Goal: Navigation & Orientation: Find specific page/section

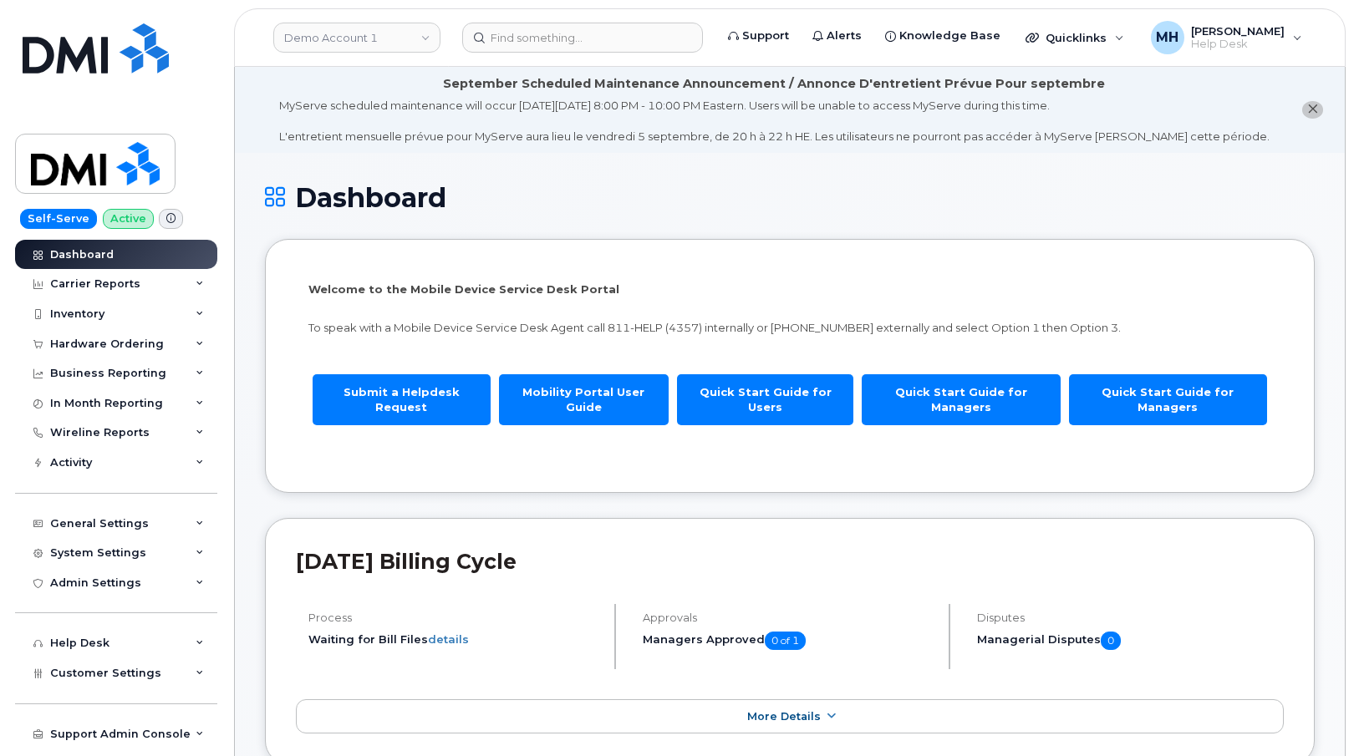
click at [357, 54] on header "Demo Account 1 Support Alerts Knowledge Base Quicklinks Suspend / Cancel Device…" at bounding box center [789, 37] width 1111 height 58
click at [348, 48] on link "Demo Account 1" at bounding box center [356, 38] width 167 height 30
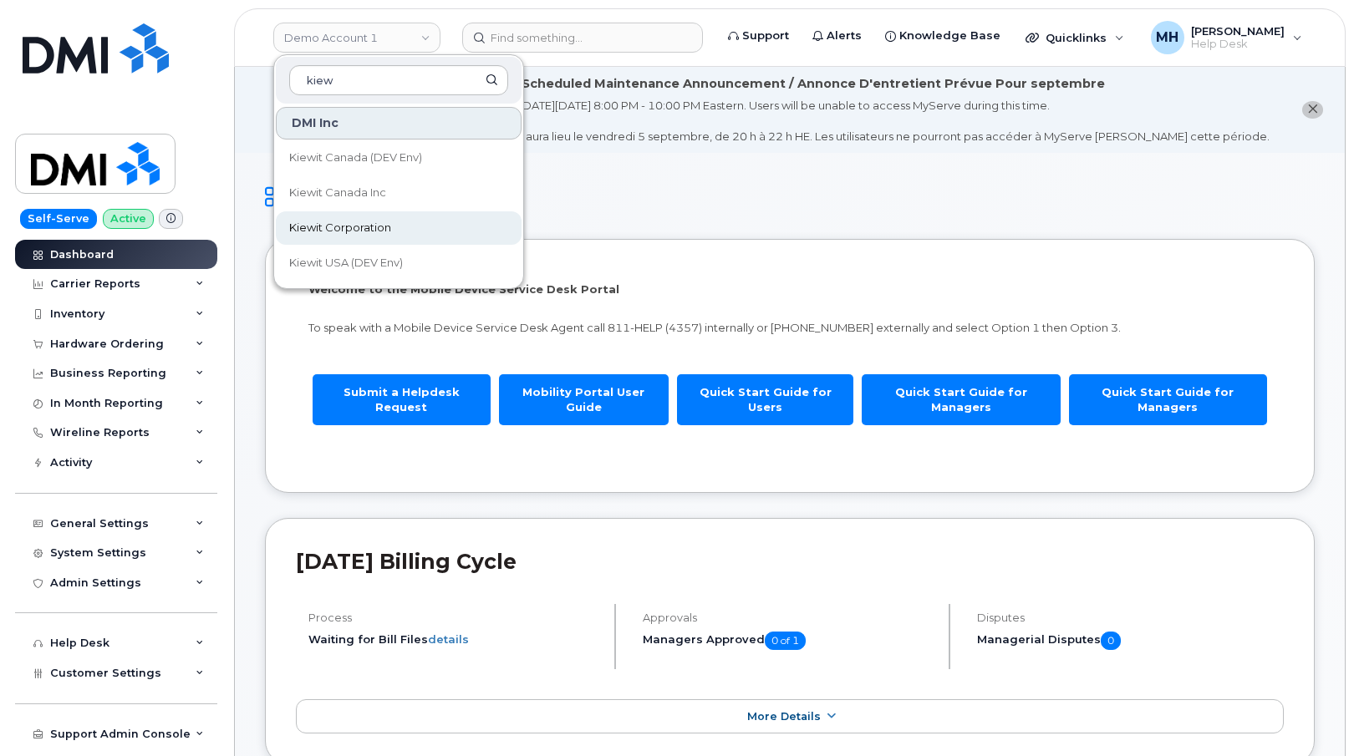
type input "kiew"
click at [348, 227] on span "Kiewit Corporation" at bounding box center [340, 228] width 102 height 17
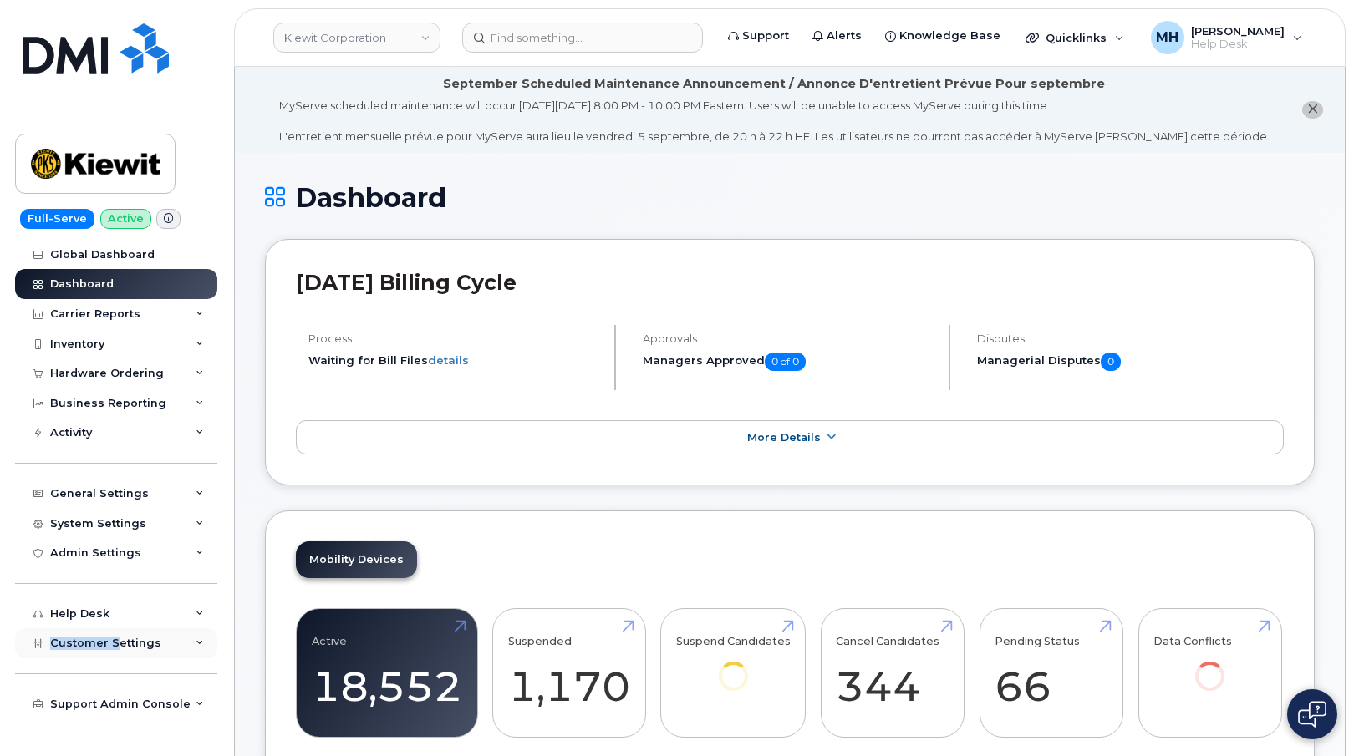
drag, startPoint x: 118, startPoint y: 623, endPoint x: 115, endPoint y: 632, distance: 8.7
click at [116, 632] on div "Global Dashboard Dashboard Carrier Reports Monthly Billing Data Daily Data Pool…" at bounding box center [118, 498] width 206 height 517
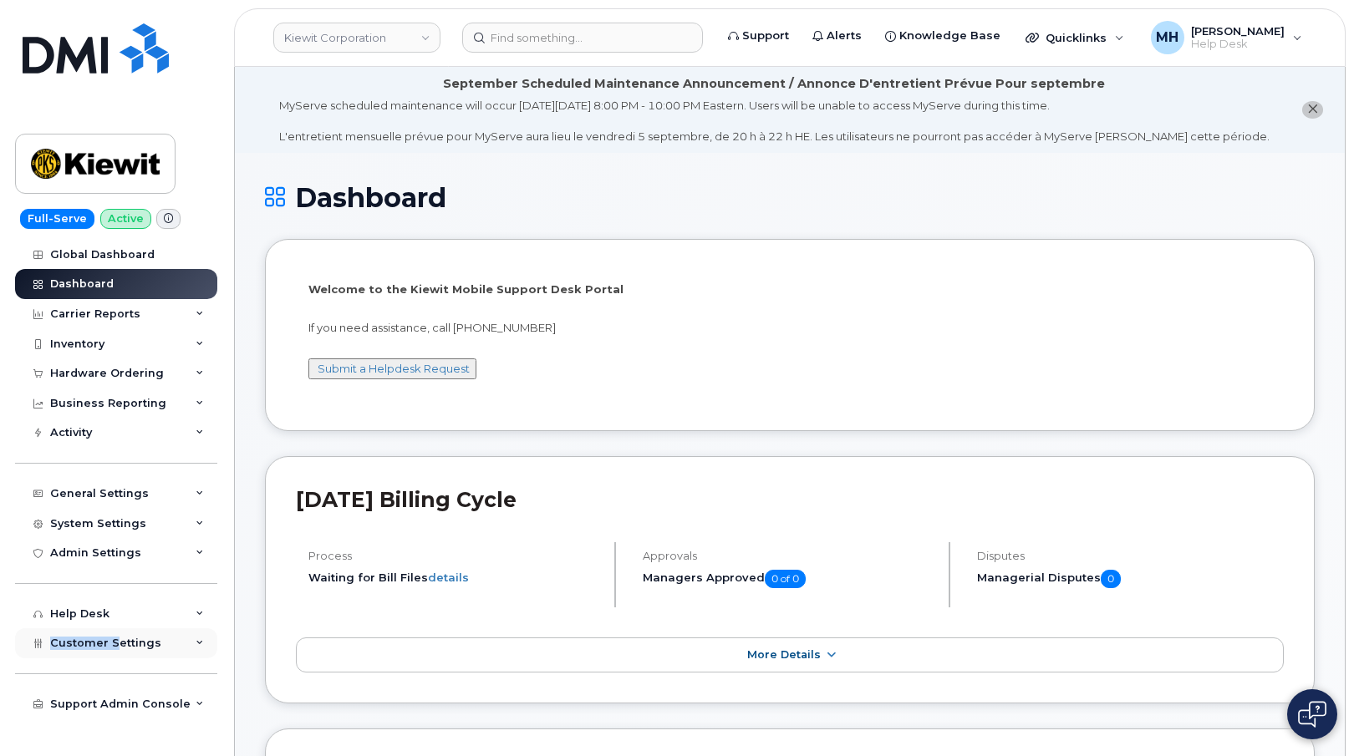
click at [115, 632] on div "Customer Settings" at bounding box center [116, 643] width 202 height 30
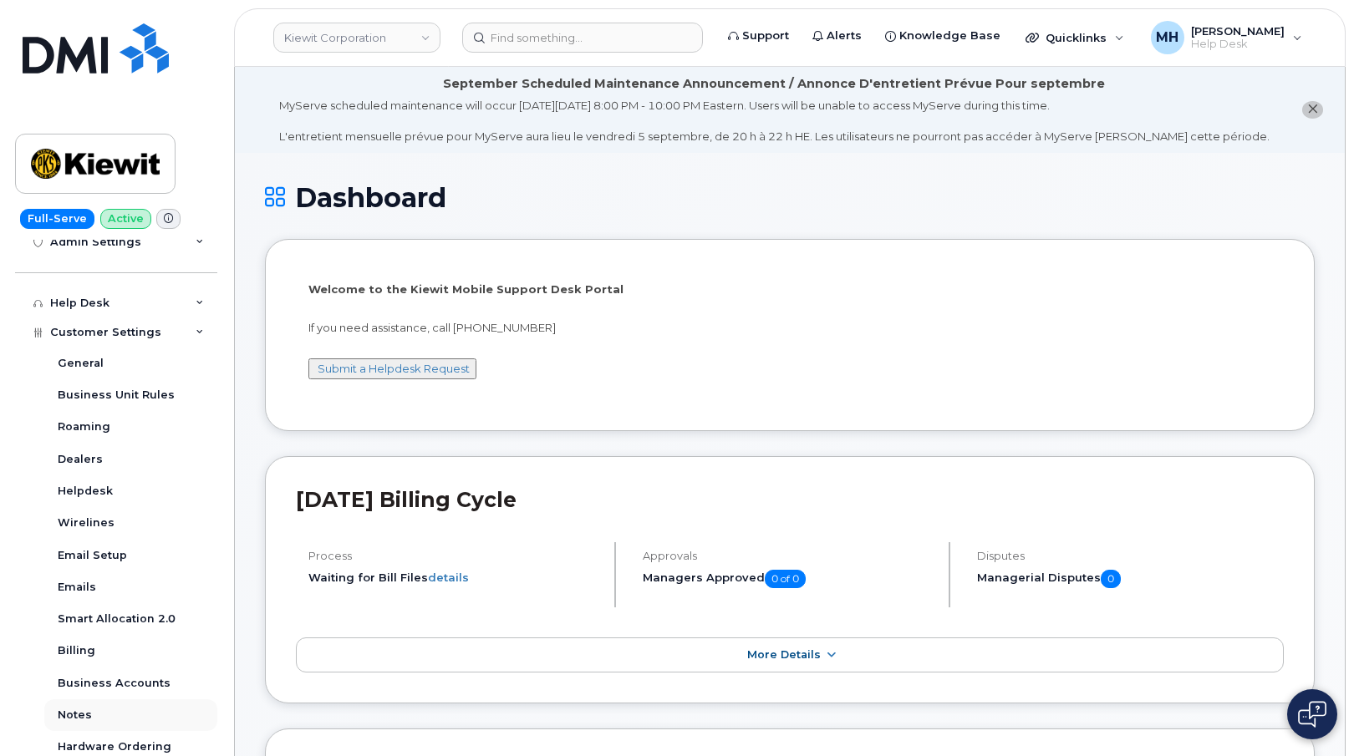
scroll to position [378, 0]
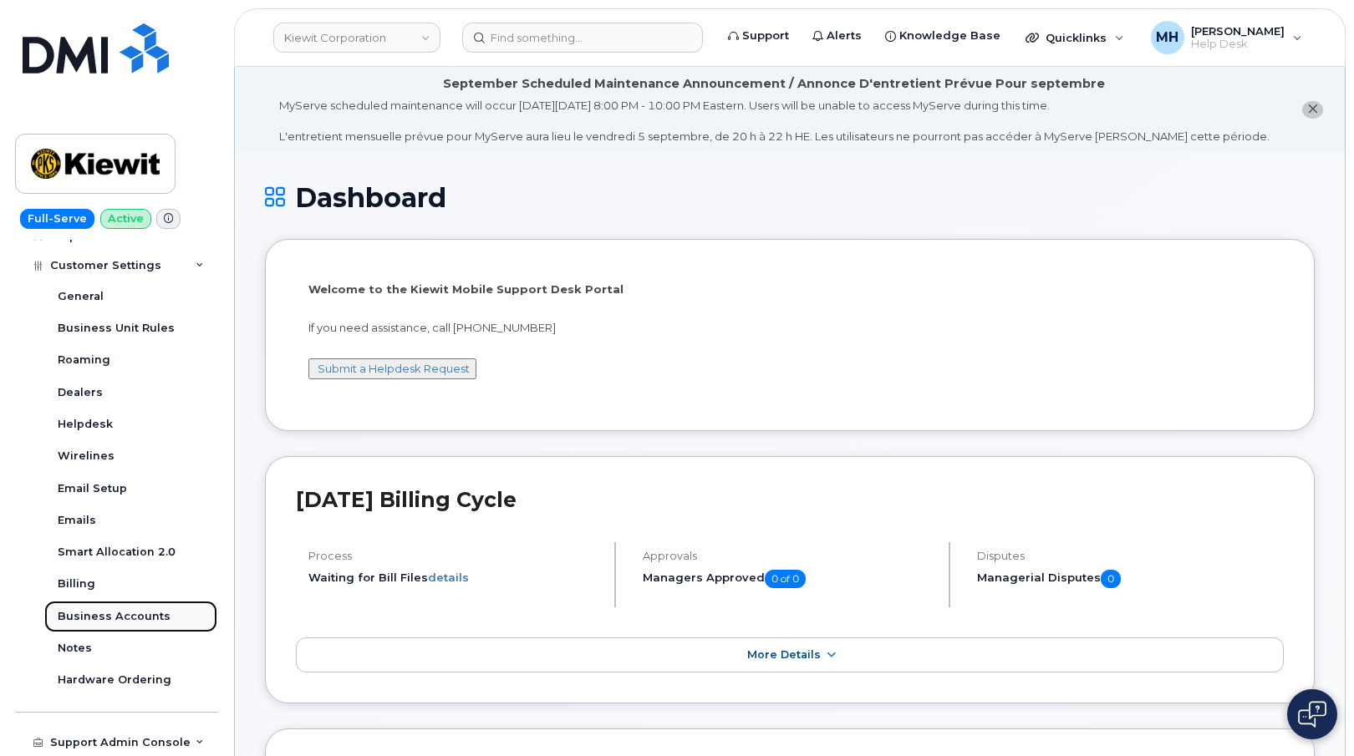
click at [119, 618] on div "Business Accounts" at bounding box center [114, 616] width 113 height 15
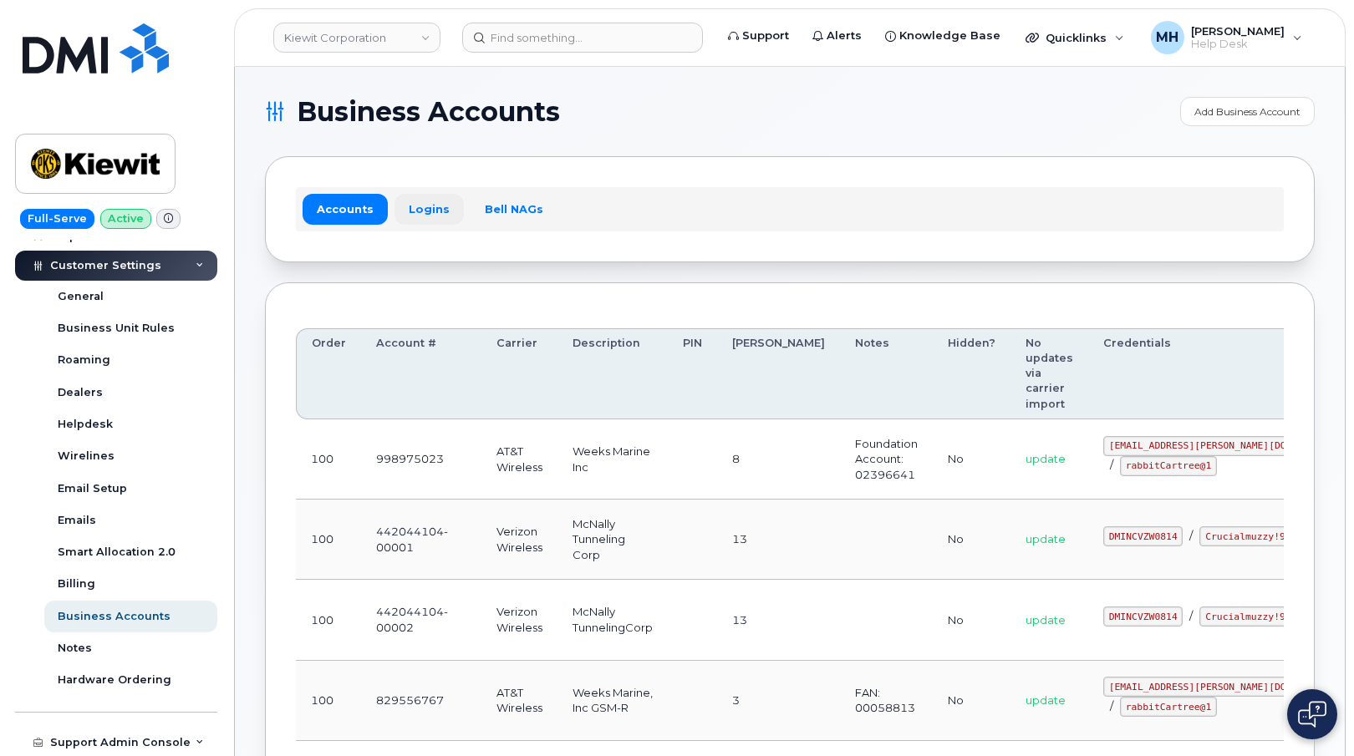
click at [434, 216] on link "Logins" at bounding box center [428, 209] width 69 height 30
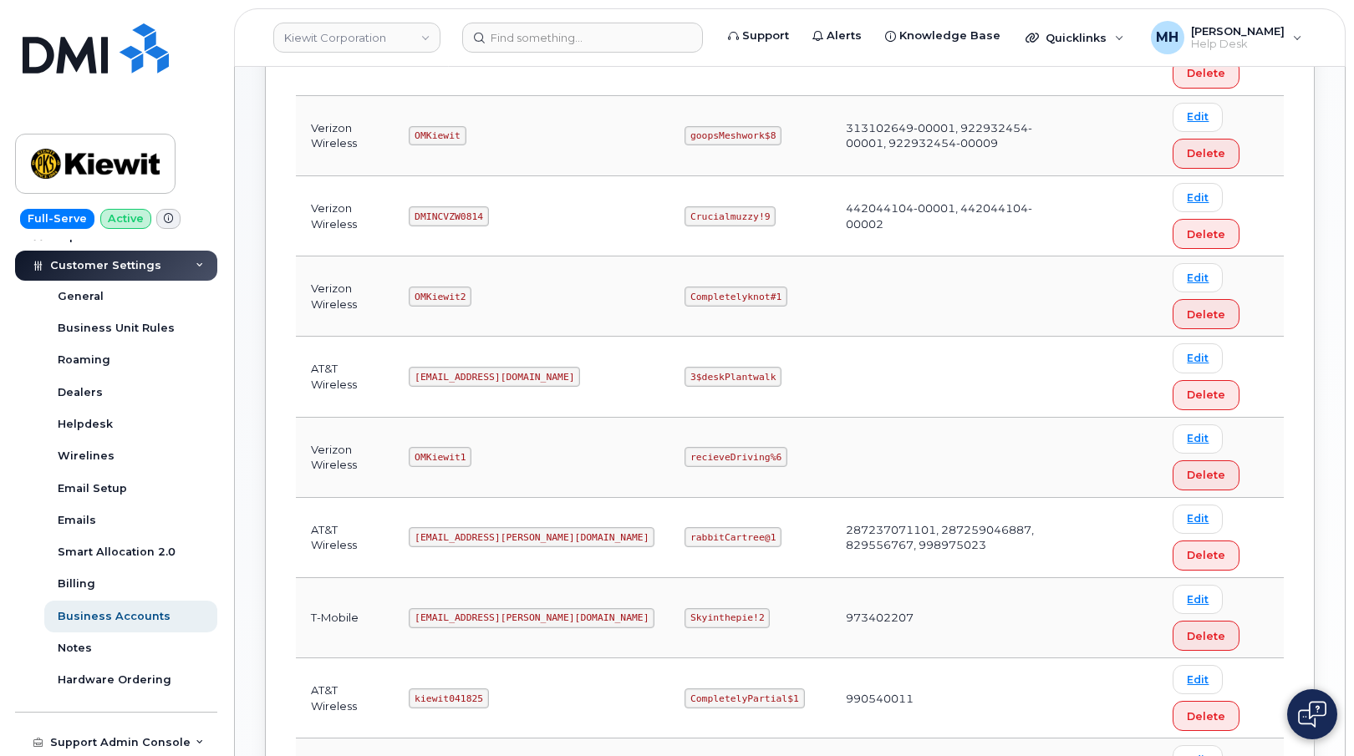
scroll to position [244, 0]
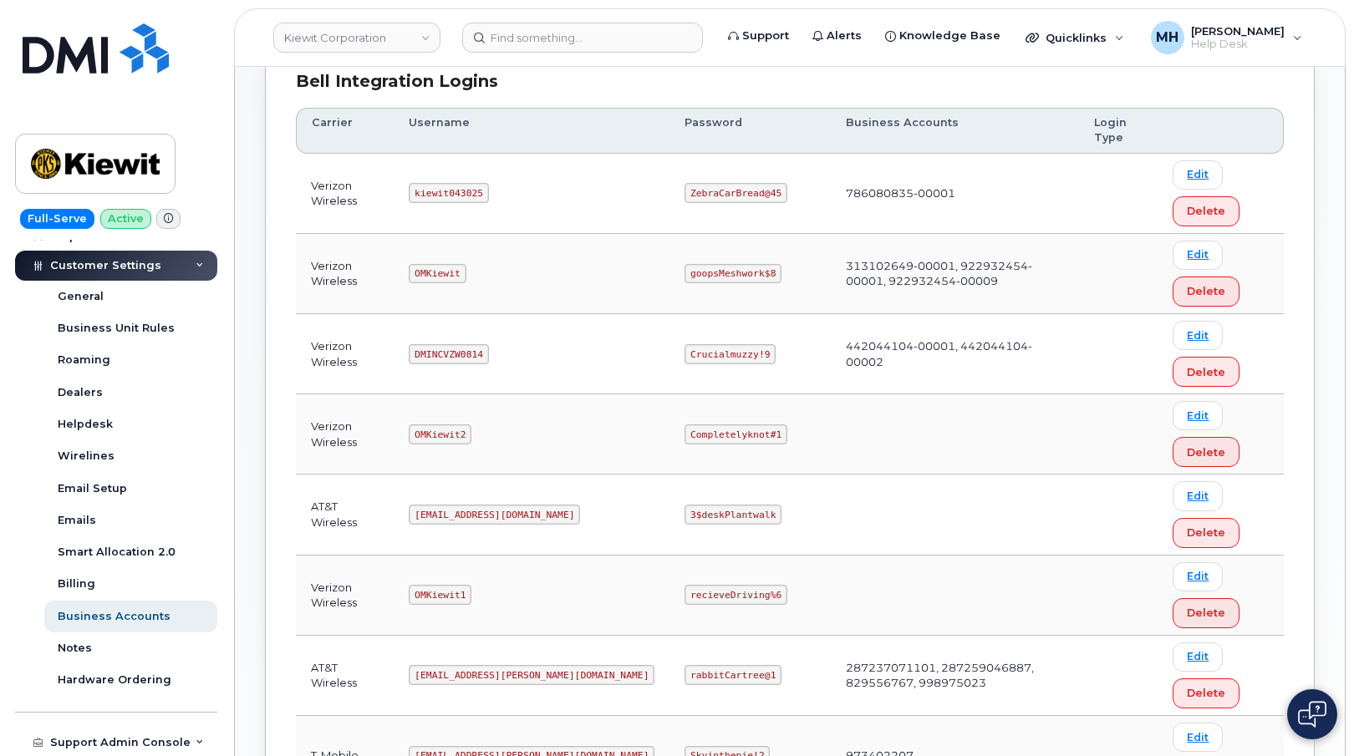
click at [318, 18] on header "[PERSON_NAME] Corporation Support Alerts Knowledge Base Quicklinks Suspend / Ca…" at bounding box center [789, 37] width 1111 height 58
click at [307, 35] on link "Kiewit Corporation" at bounding box center [356, 38] width 167 height 30
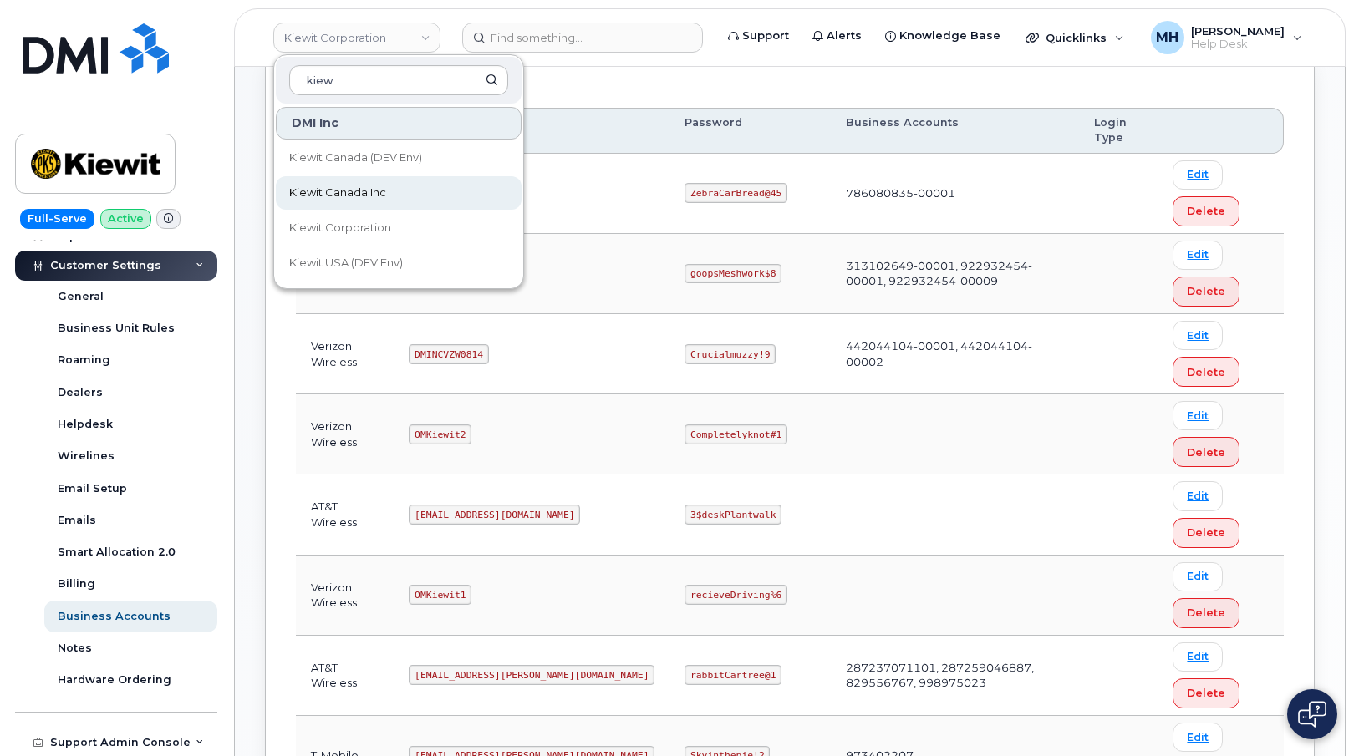
type input "kiew"
click at [304, 188] on span "Kiewit Canada Inc" at bounding box center [337, 193] width 97 height 17
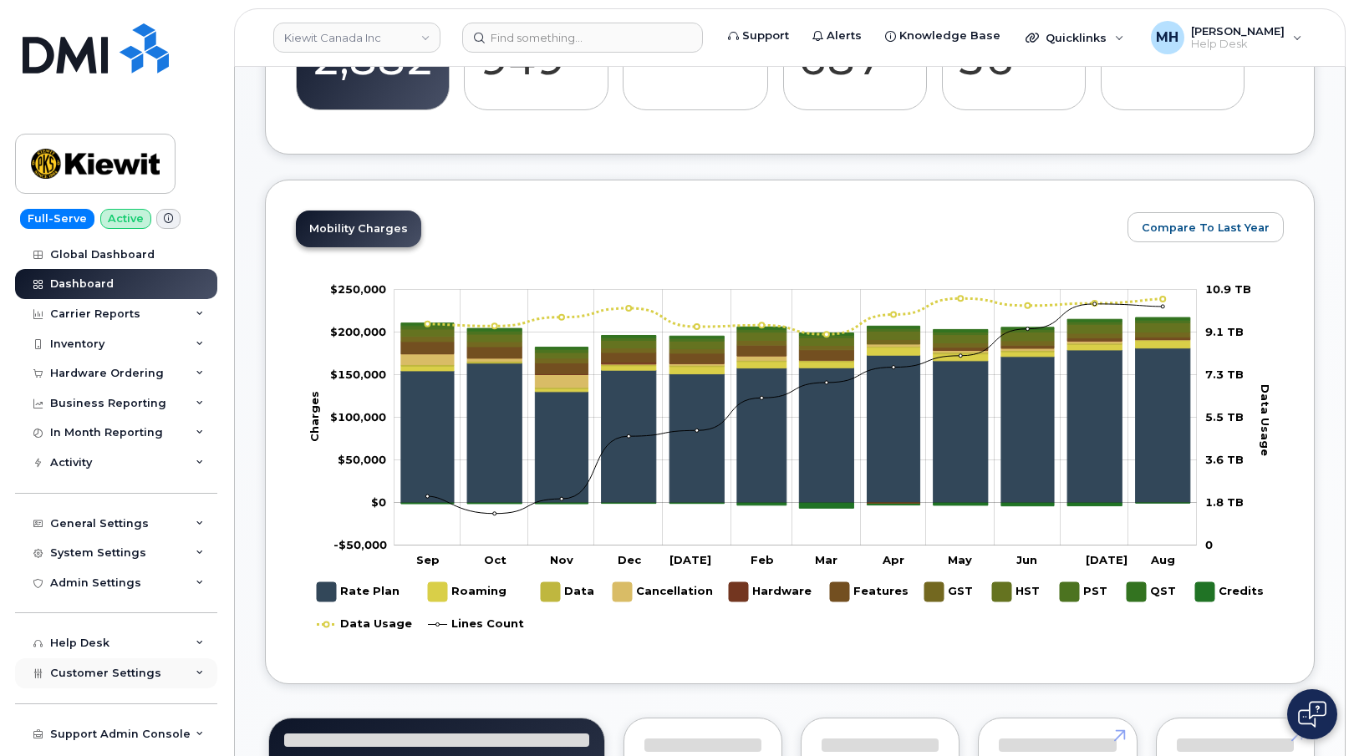
click at [140, 664] on div "Customer Settings" at bounding box center [116, 673] width 202 height 30
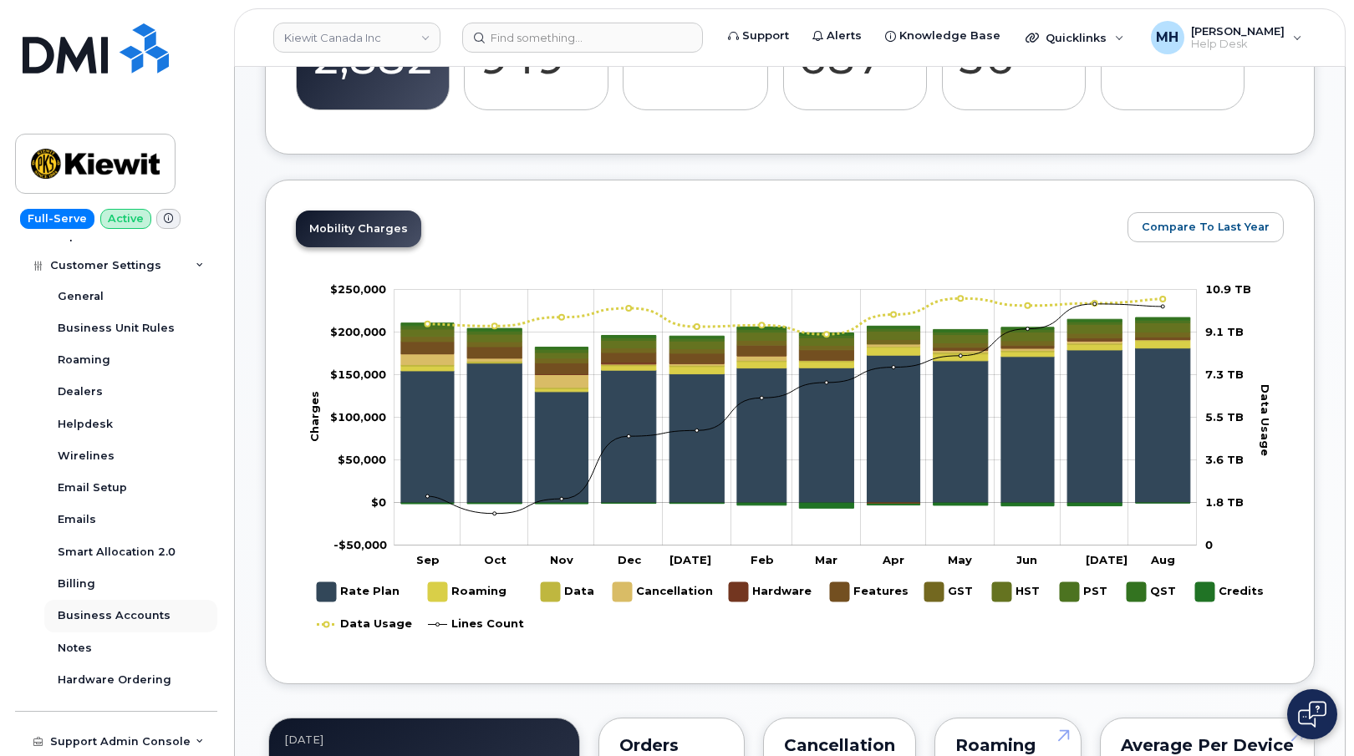
scroll to position [783, 0]
click at [150, 612] on div "Business Accounts" at bounding box center [114, 615] width 113 height 15
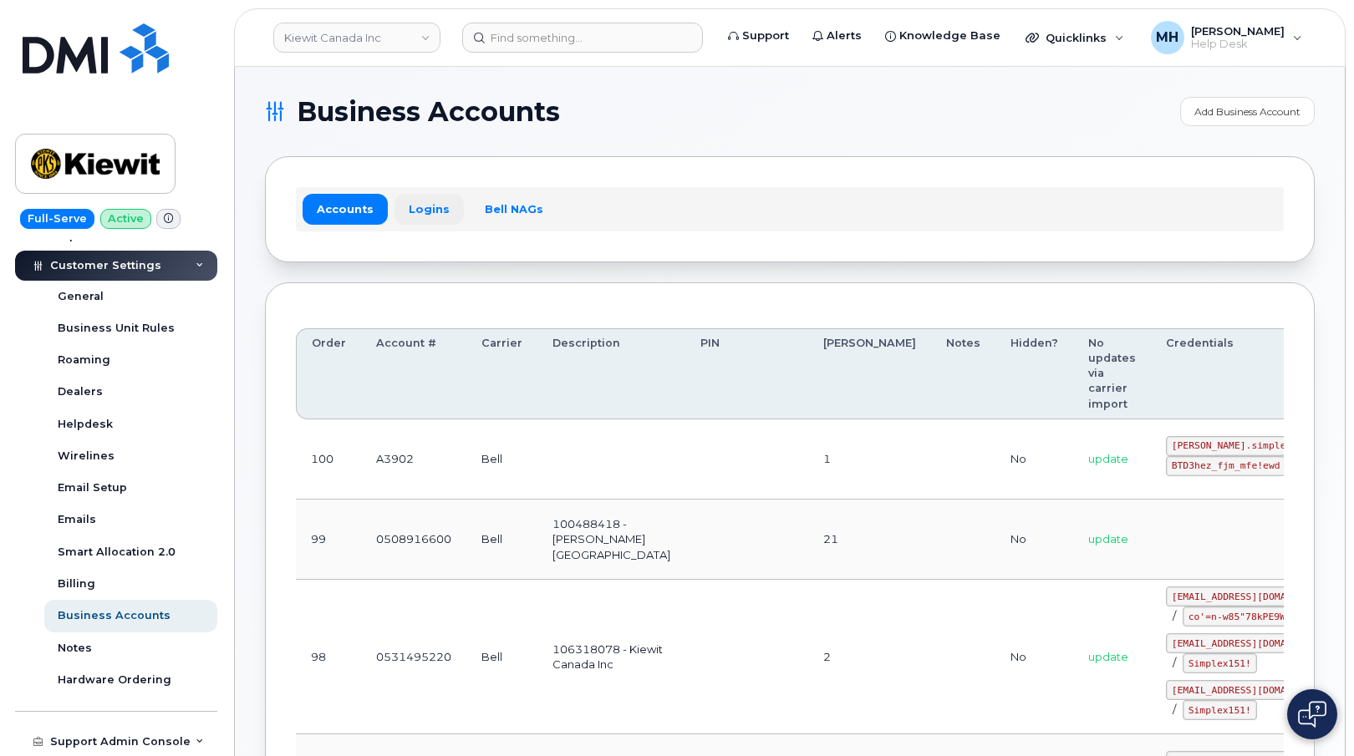
click at [436, 221] on link "Logins" at bounding box center [428, 209] width 69 height 30
